Goal: Navigation & Orientation: Find specific page/section

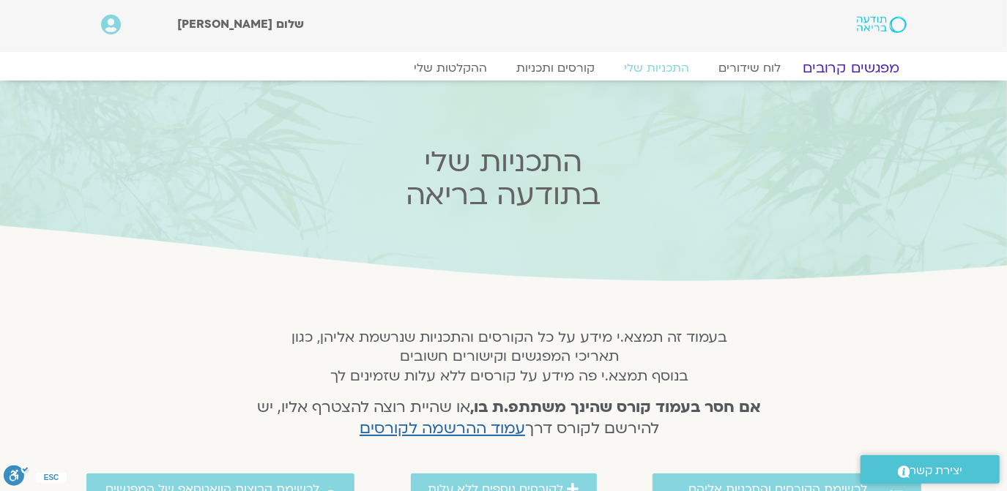
click at [866, 63] on link "מפגשים קרובים" at bounding box center [850, 68] width 133 height 18
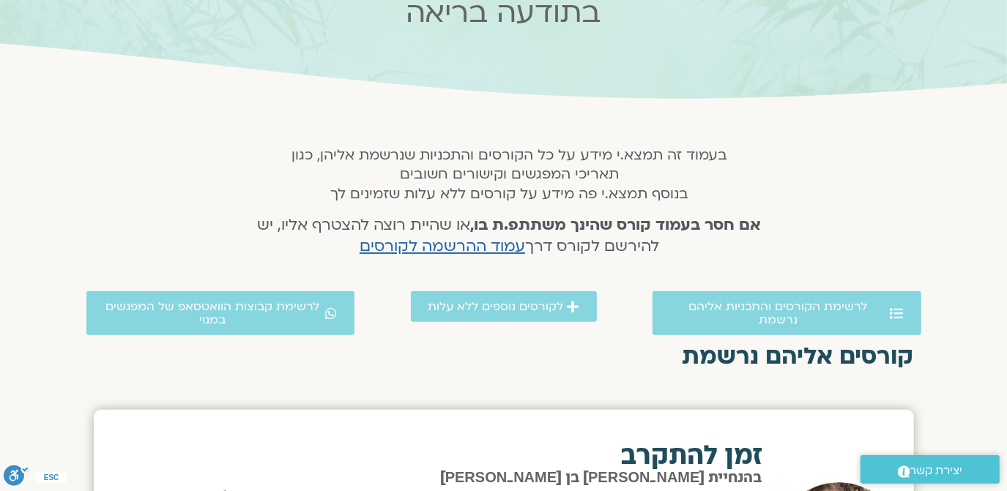
scroll to position [89, 0]
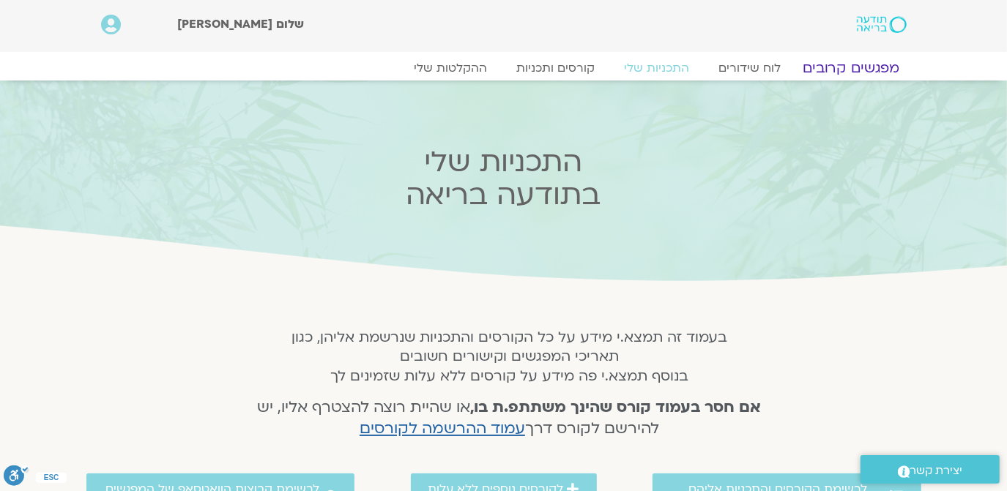
click at [838, 66] on link "מפגשים קרובים" at bounding box center [850, 68] width 133 height 18
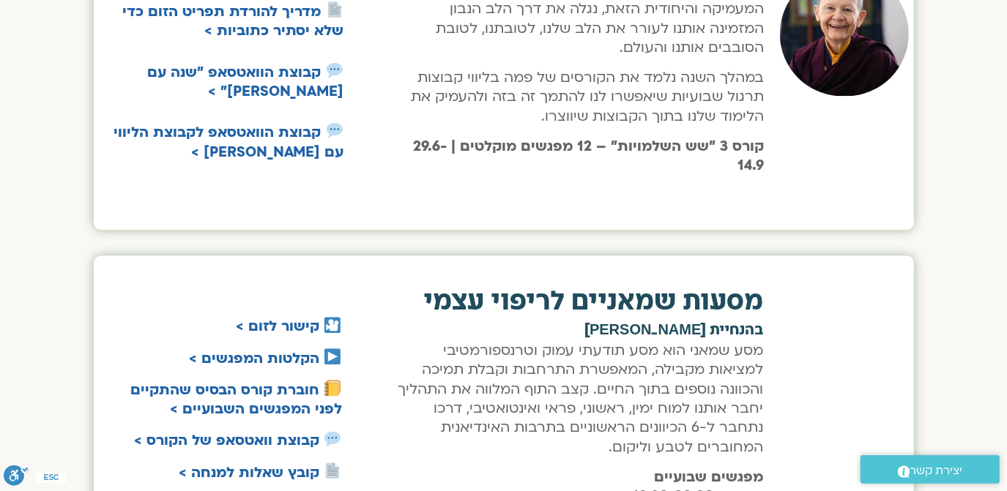
scroll to position [3339, 0]
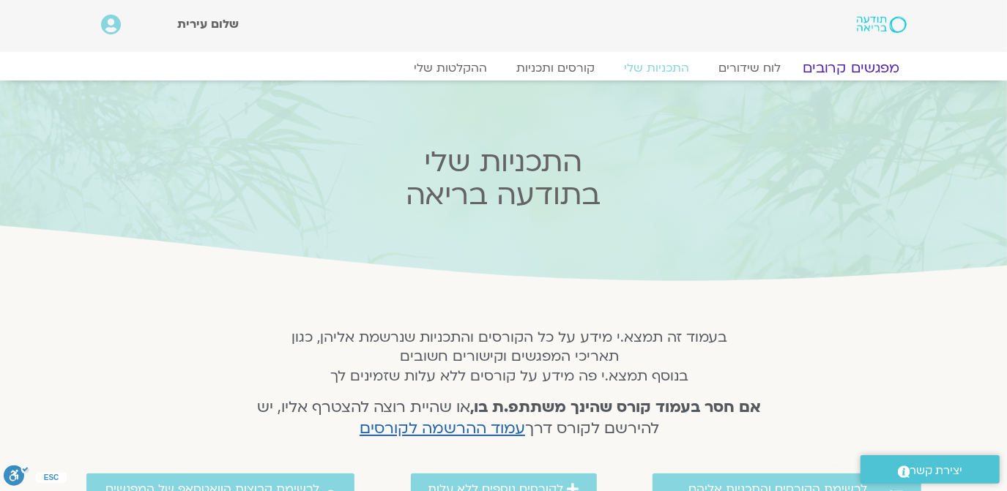
click at [830, 64] on link "מפגשים קרובים" at bounding box center [850, 68] width 133 height 18
